Goal: Transaction & Acquisition: Purchase product/service

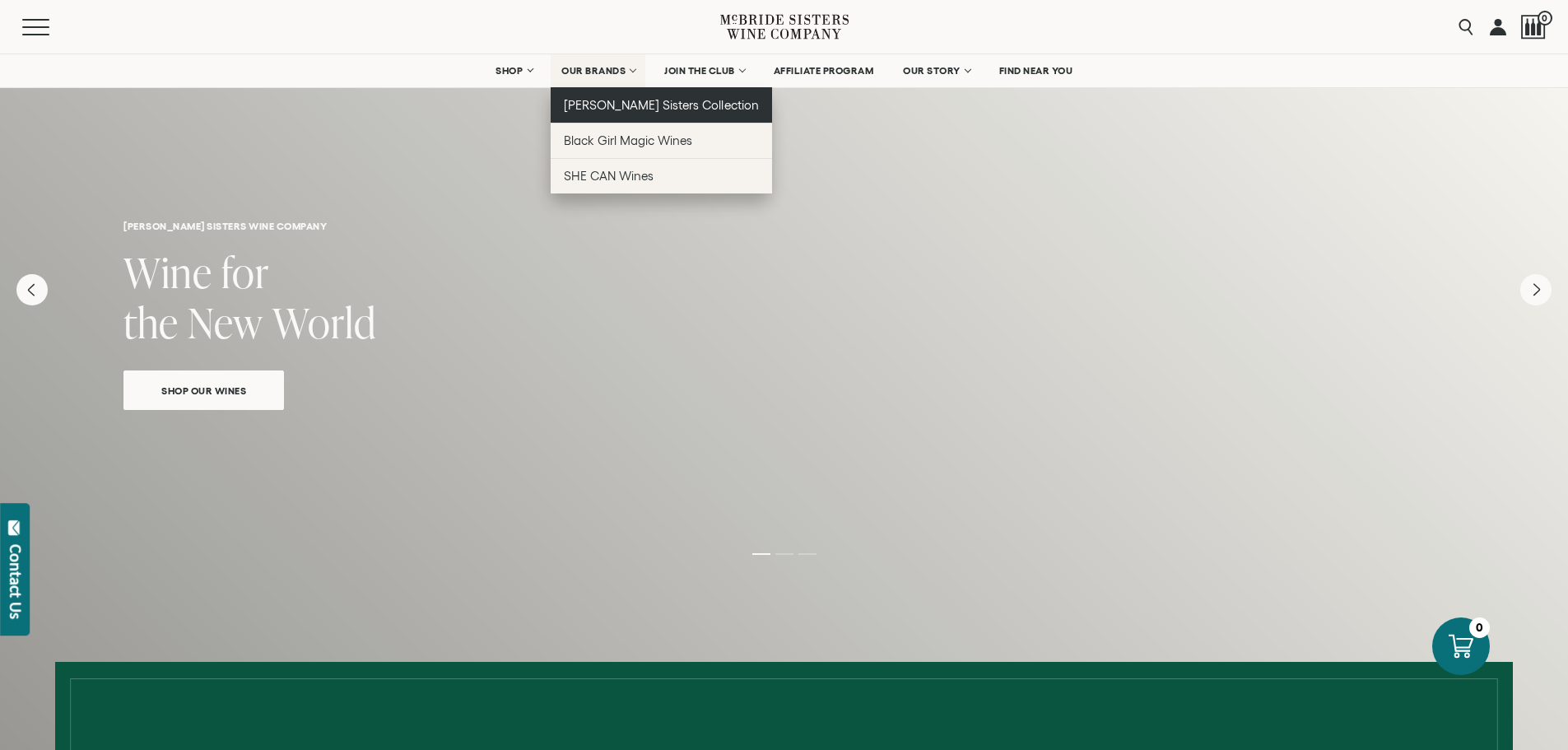
click at [597, 98] on span "[PERSON_NAME] Sisters Collection" at bounding box center [661, 105] width 195 height 14
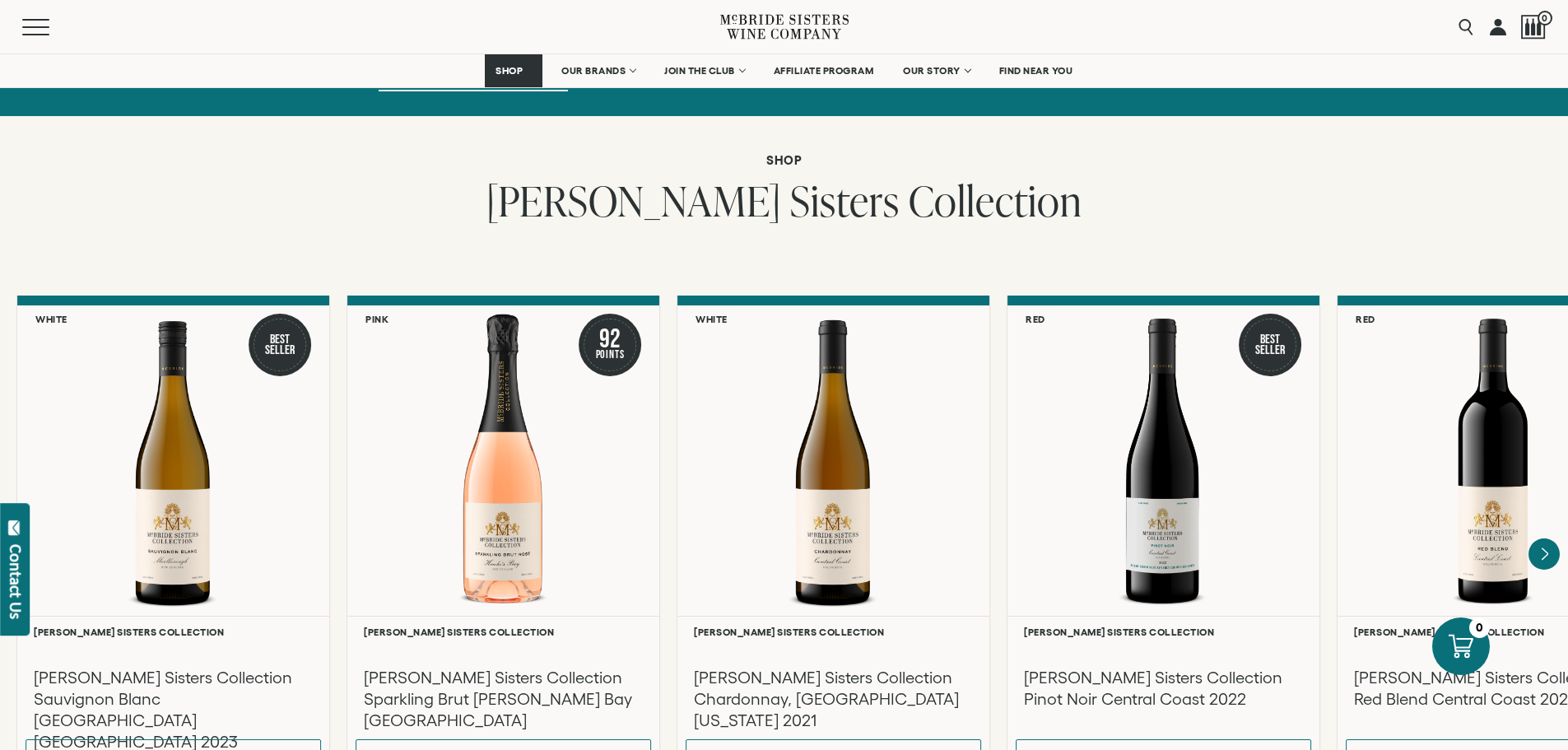
scroll to position [1235, 0]
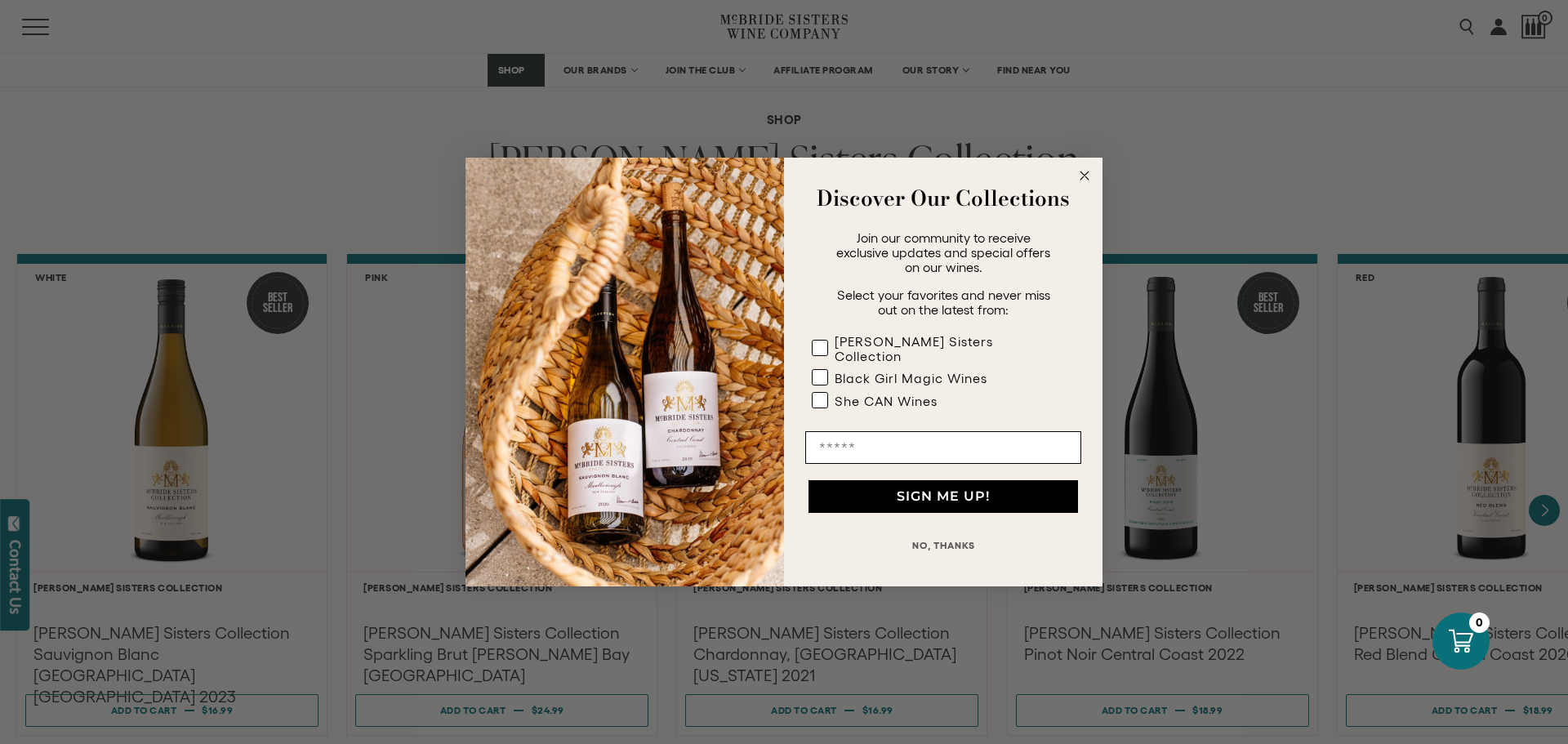
click at [1084, 184] on circle "Close dialog" at bounding box center [1084, 175] width 19 height 19
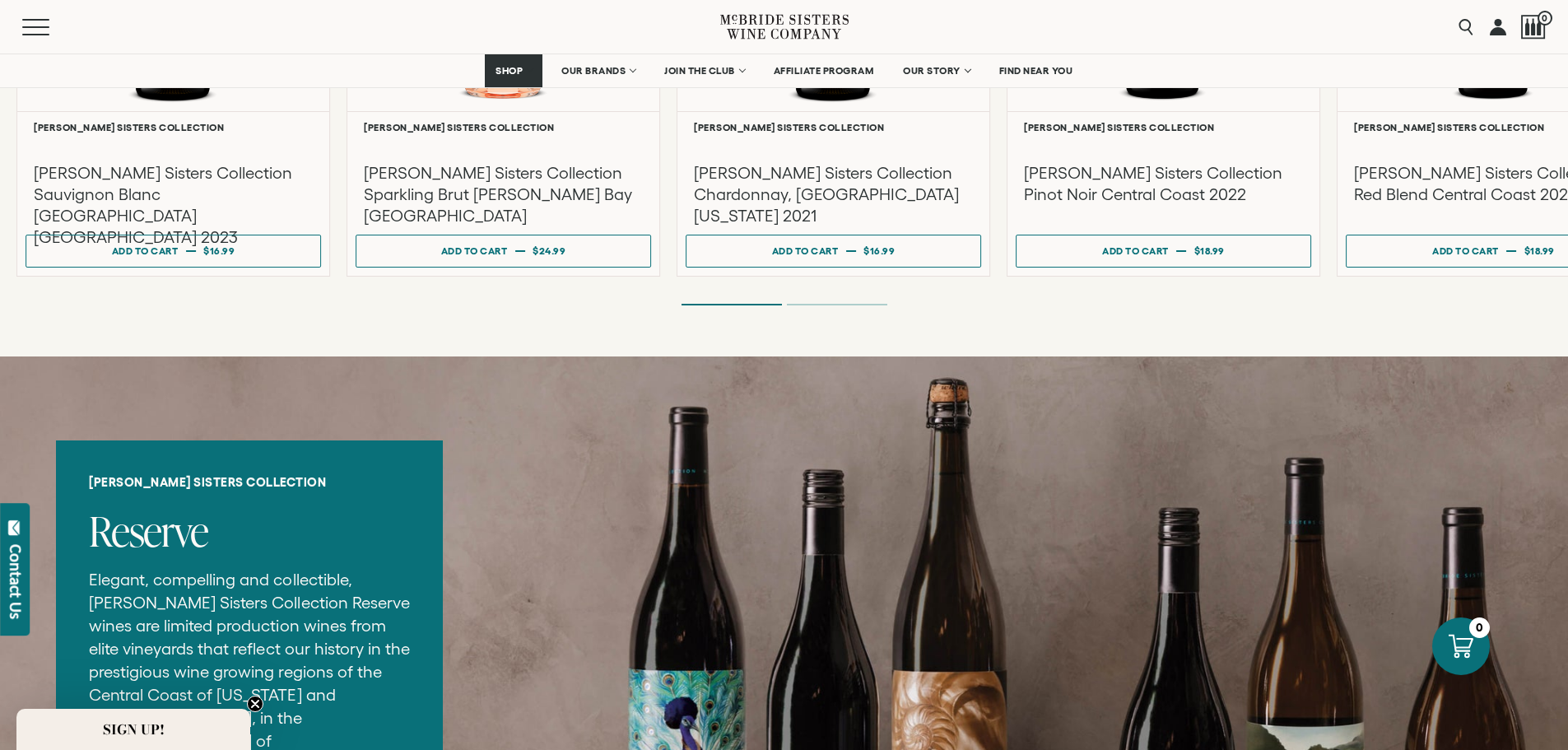
scroll to position [1728, 0]
